Goal: Transaction & Acquisition: Purchase product/service

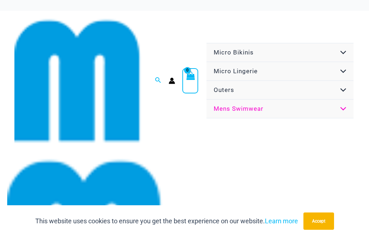
click at [217, 49] on span "Micro Bikinis" at bounding box center [234, 52] width 40 height 7
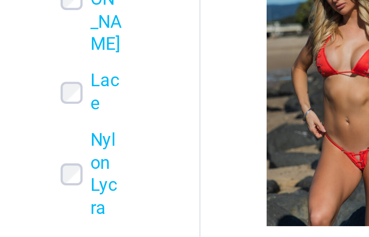
scroll to position [931, 84]
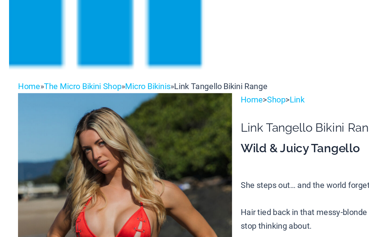
scroll to position [245, 0]
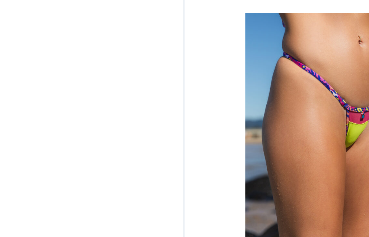
scroll to position [1418, 238]
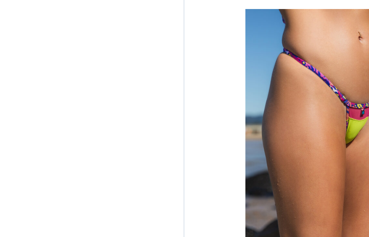
click at [293, 101] on h2 "Summer Storm Red Tri Top Pack" at bounding box center [323, 107] width 61 height 13
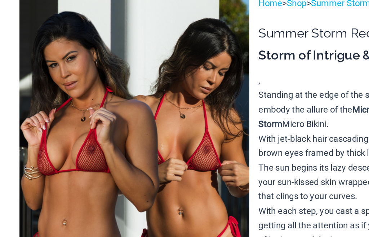
scroll to position [332, 49]
